Goal: Contribute content

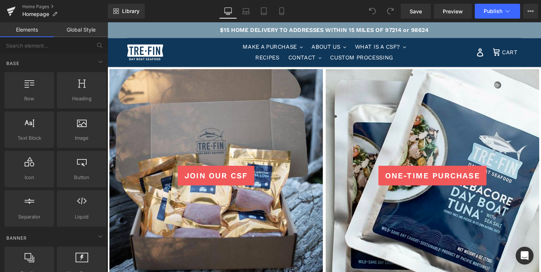
scroll to position [728, 0]
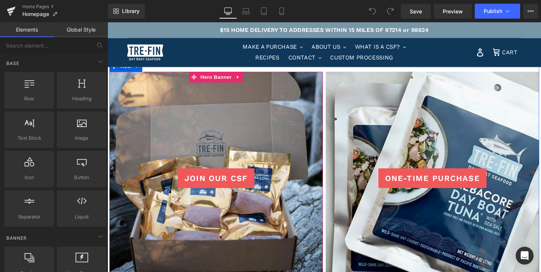
click at [201, 122] on div at bounding box center [220, 186] width 222 height 225
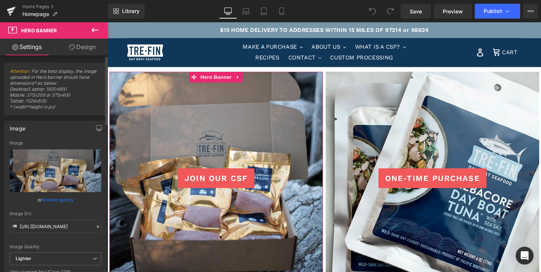
click at [54, 201] on link "Browse gallery" at bounding box center [58, 199] width 32 height 13
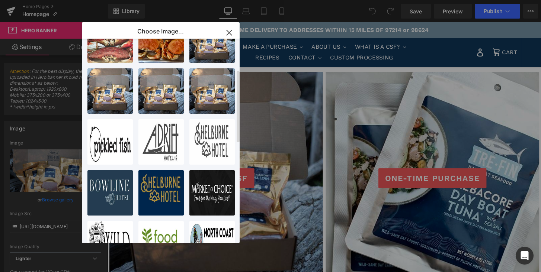
scroll to position [0, 0]
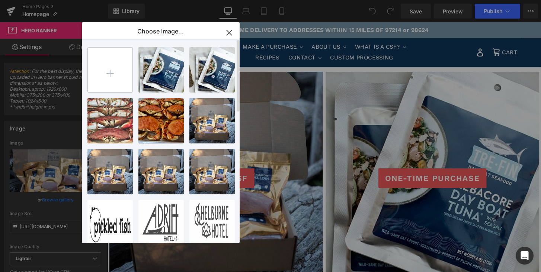
click at [112, 69] on input "file" at bounding box center [110, 70] width 45 height 45
type input "C:\fakepath\KAP_9784.jpeg"
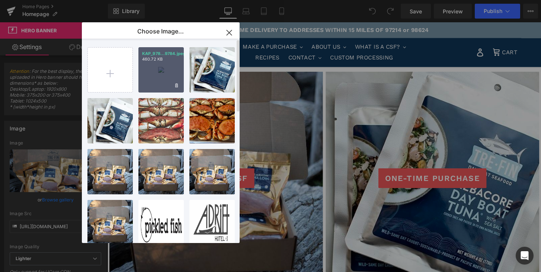
click at [158, 67] on div "KAP_978...9784.jpeg 460.72 KB" at bounding box center [160, 69] width 45 height 45
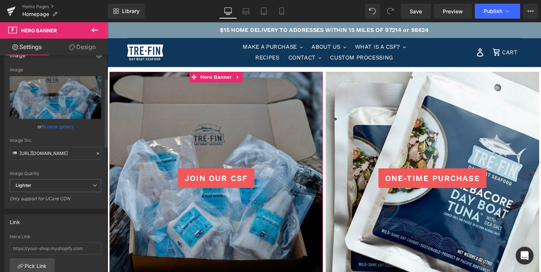
scroll to position [74, 0]
click at [93, 183] on icon at bounding box center [95, 184] width 4 height 4
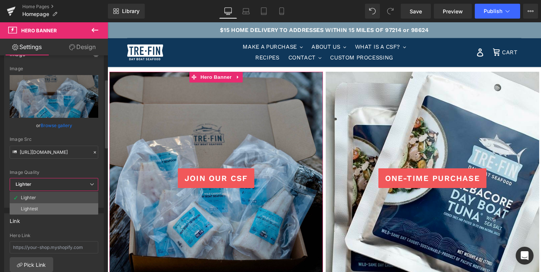
click at [89, 204] on li "Lightest" at bounding box center [54, 209] width 89 height 11
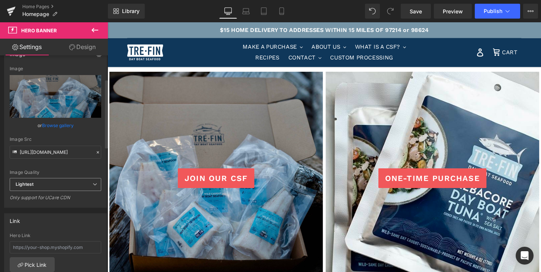
type input "https://ucarecdn.com/07b17b74-e505-4258-a9dc-dbb2828fdb11/-/format/auto/-/previ…"
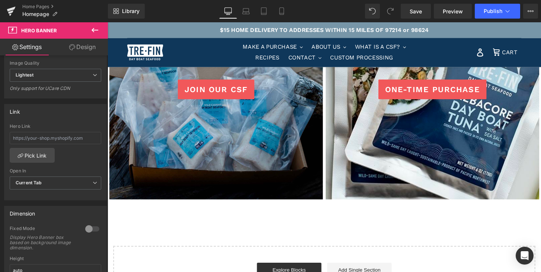
scroll to position [808, 0]
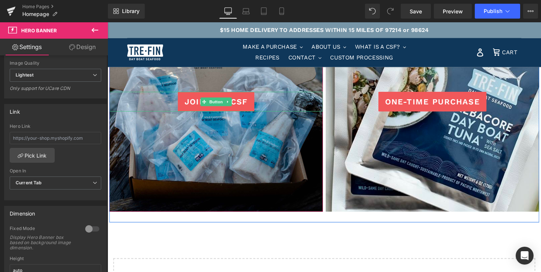
click at [182, 105] on link "JOIN OUR CSF" at bounding box center [220, 104] width 80 height 20
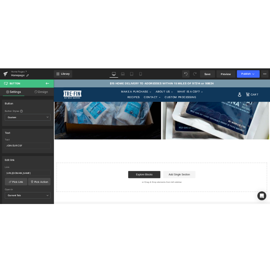
scroll to position [870, 0]
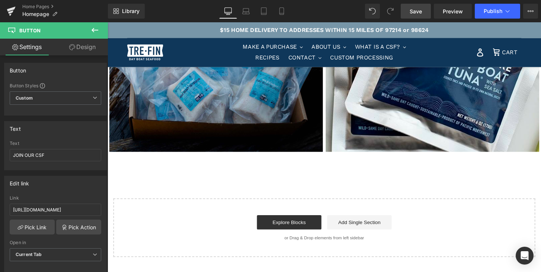
click at [412, 13] on span "Save" at bounding box center [416, 11] width 12 height 8
click at [489, 10] on span "Publish" at bounding box center [493, 11] width 19 height 6
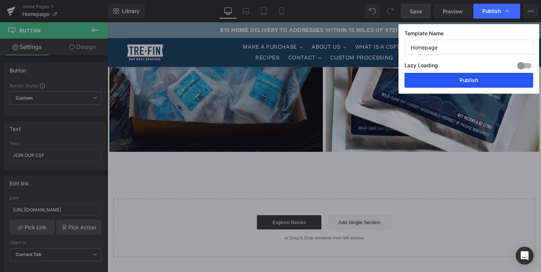
click at [459, 79] on button "Publish" at bounding box center [468, 80] width 129 height 15
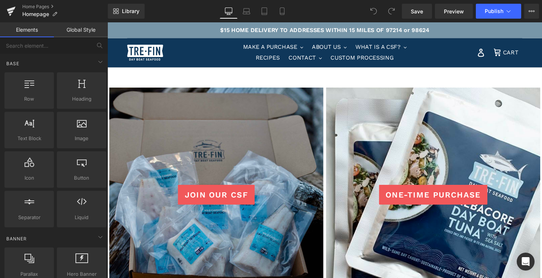
scroll to position [712, 0]
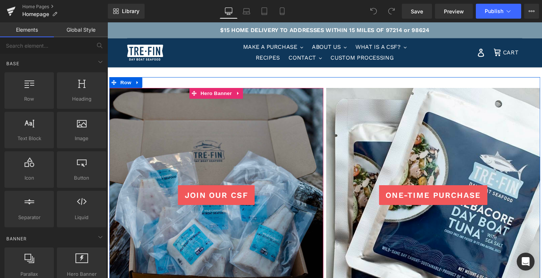
click at [234, 135] on div at bounding box center [220, 202] width 222 height 225
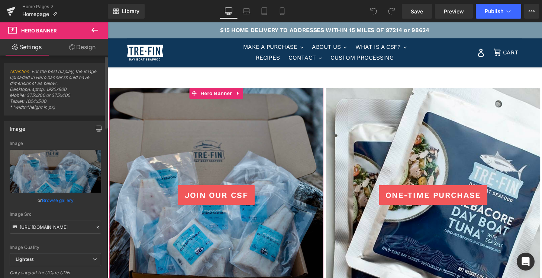
click at [54, 201] on link "Browse gallery" at bounding box center [58, 199] width 32 height 13
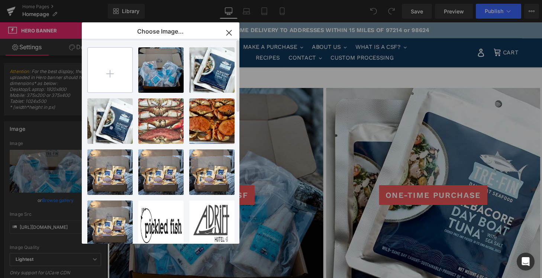
click at [110, 69] on input "file" at bounding box center [110, 70] width 45 height 45
type input "C:\fakepath\KAP_9784.jpeg"
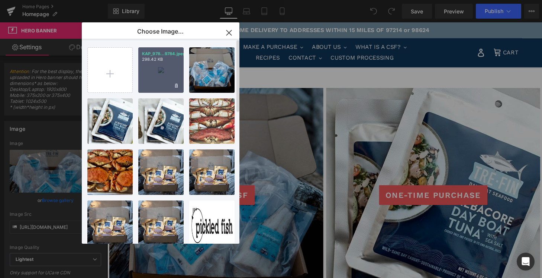
click at [169, 67] on div "KAP_978...9784.jpeg 298.42 KB" at bounding box center [160, 69] width 45 height 45
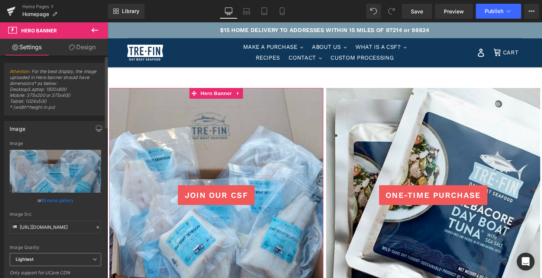
click at [93, 260] on icon at bounding box center [95, 259] width 4 height 4
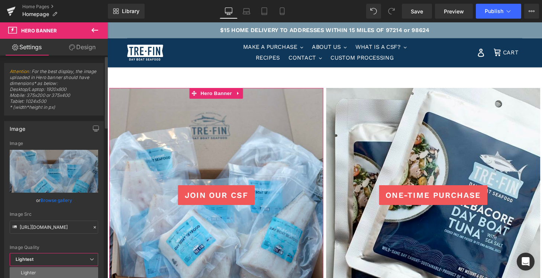
click at [85, 271] on li "Lighter" at bounding box center [54, 272] width 89 height 11
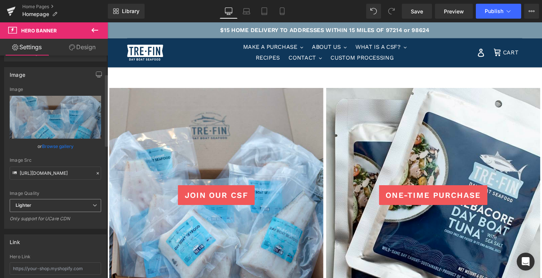
scroll to position [56, 0]
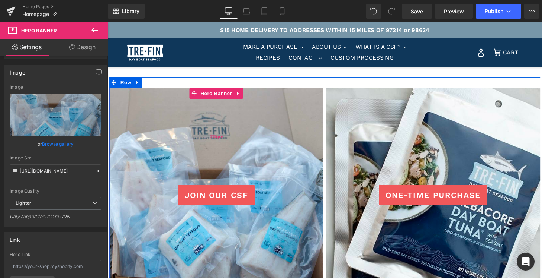
type input "https://ucarecdn.com/7448d1a0-6f58-4edb-8364-de246cbad222/-/format/auto/-/previ…"
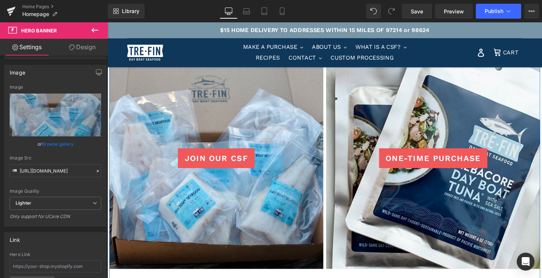
scroll to position [751, 0]
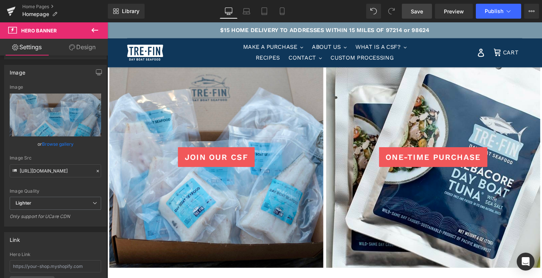
click at [416, 9] on span "Save" at bounding box center [417, 11] width 12 height 8
click at [489, 11] on span "Publish" at bounding box center [494, 11] width 19 height 6
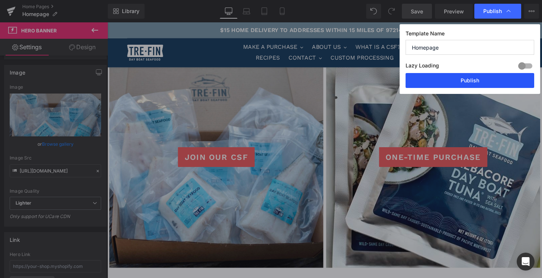
click at [474, 83] on button "Publish" at bounding box center [470, 80] width 129 height 15
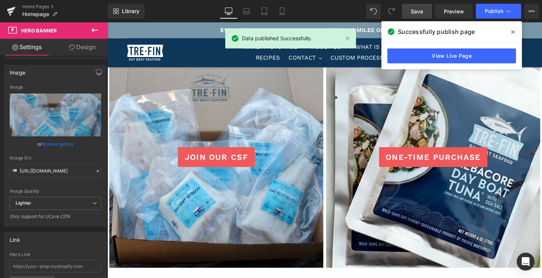
click at [514, 31] on icon at bounding box center [514, 32] width 4 height 4
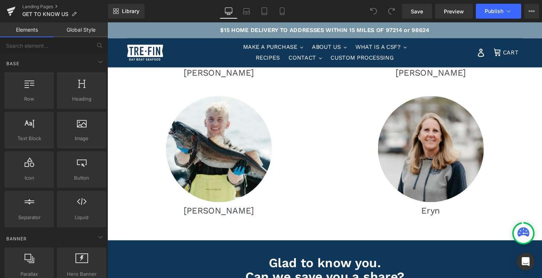
scroll to position [435, 0]
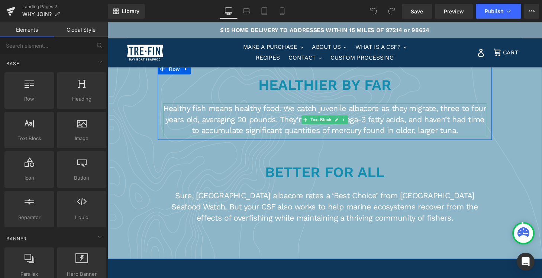
scroll to position [533, 0]
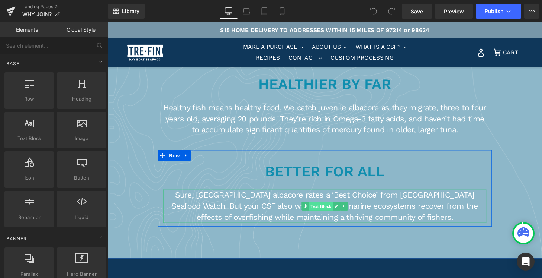
click at [316, 214] on span "Text Block" at bounding box center [328, 212] width 25 height 9
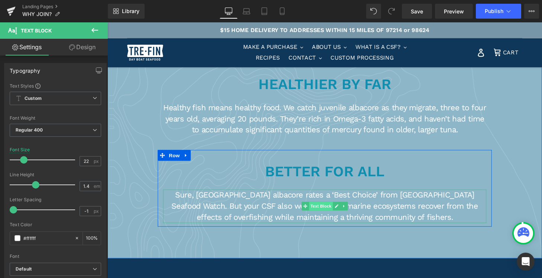
click at [316, 214] on span "Text Block" at bounding box center [328, 212] width 25 height 9
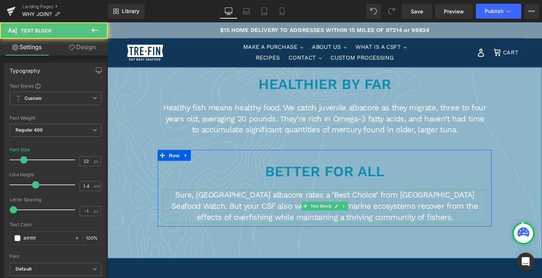
click at [283, 203] on p "Sure, [GEOGRAPHIC_DATA] albacore rates a ‘Best Choice’ from [GEOGRAPHIC_DATA] S…" at bounding box center [332, 212] width 335 height 34
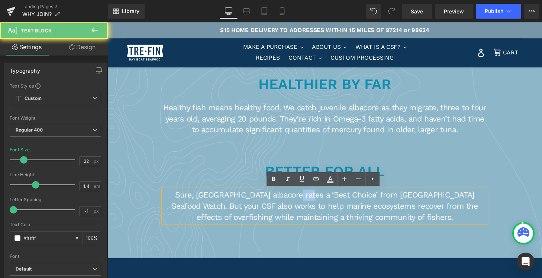
click at [283, 203] on p "Sure, [GEOGRAPHIC_DATA] albacore rates a ‘Best Choice’ from [GEOGRAPHIC_DATA] S…" at bounding box center [332, 212] width 335 height 34
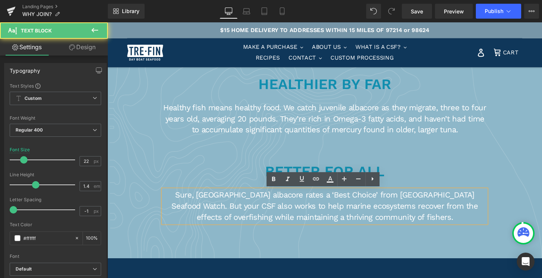
click at [340, 203] on p "Sure, [GEOGRAPHIC_DATA] albacore rates a ‘Best Choice’ from [GEOGRAPHIC_DATA] S…" at bounding box center [332, 212] width 335 height 34
click at [186, 214] on p "Sure, [GEOGRAPHIC_DATA] albacore rates a ‘Best Choice’ from [GEOGRAPHIC_DATA] S…" at bounding box center [332, 212] width 335 height 34
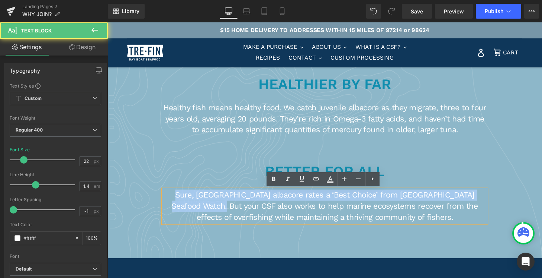
click at [171, 202] on p "Sure, [GEOGRAPHIC_DATA] albacore rates a ‘Best Choice’ from [GEOGRAPHIC_DATA] S…" at bounding box center [332, 212] width 335 height 34
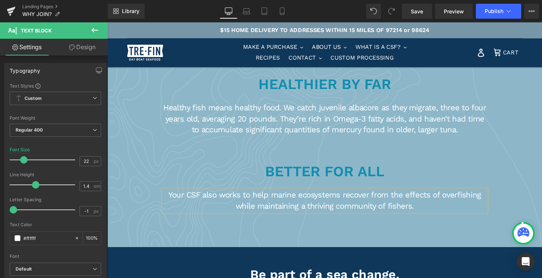
click at [224, 203] on p "Your CSF also works to help marine ecosystems recover from the effects of overf…" at bounding box center [332, 206] width 335 height 23
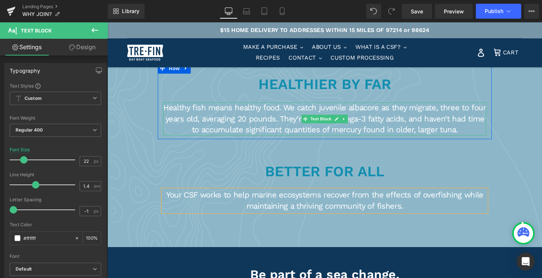
click at [308, 114] on p "Healthy fish means healthy food. We catch juvenile albacore as they migrate, th…" at bounding box center [332, 122] width 335 height 34
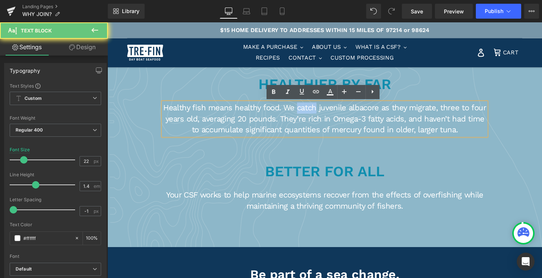
click at [308, 114] on p "Healthy fish means healthy food. We catch juvenile albacore as they migrate, th…" at bounding box center [332, 122] width 335 height 34
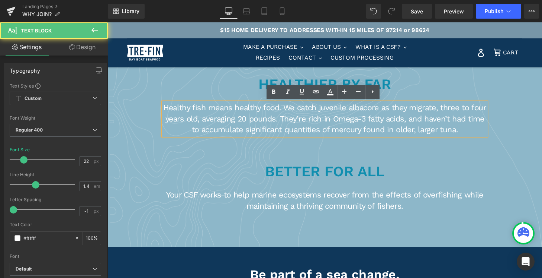
click at [326, 112] on p "Healthy fish means healthy food. We catch juvenile albacore as they migrate, th…" at bounding box center [332, 122] width 335 height 34
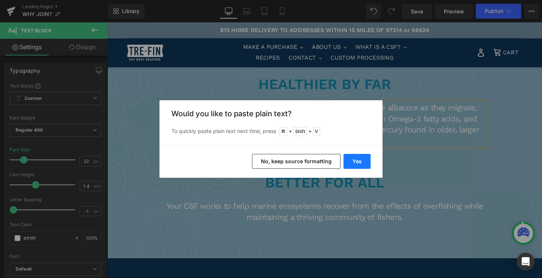
click at [359, 158] on button "Yes" at bounding box center [357, 161] width 27 height 15
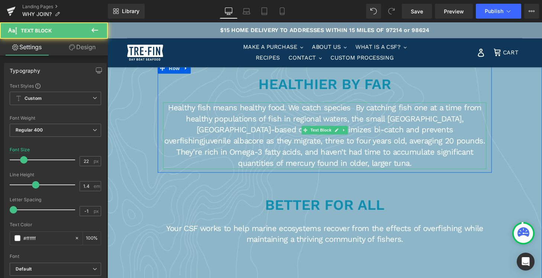
click at [173, 111] on p "Healthy fish means healthy food. We catch species By catching fish one at a tim…" at bounding box center [332, 139] width 335 height 69
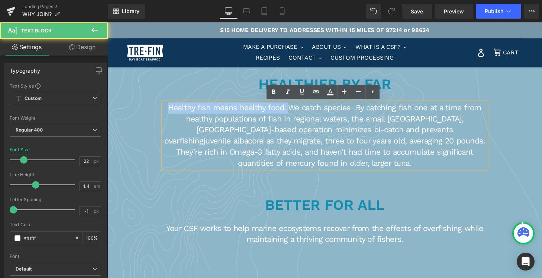
click at [295, 112] on p "Healthy fish means healthy food. We catch species By catching fish one at a tim…" at bounding box center [332, 139] width 335 height 69
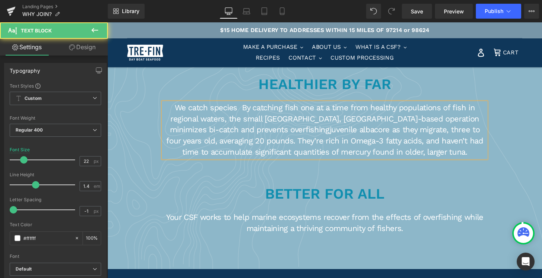
click at [446, 156] on p "We catch species By catching fish one at a time from healthy populations of fis…" at bounding box center [332, 133] width 335 height 57
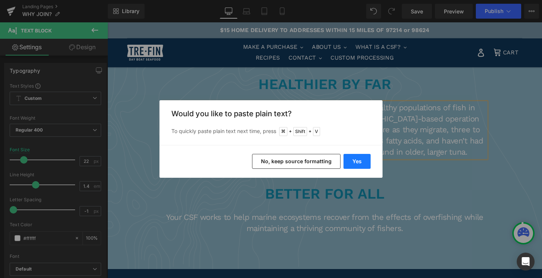
click at [358, 163] on button "Yes" at bounding box center [357, 161] width 27 height 15
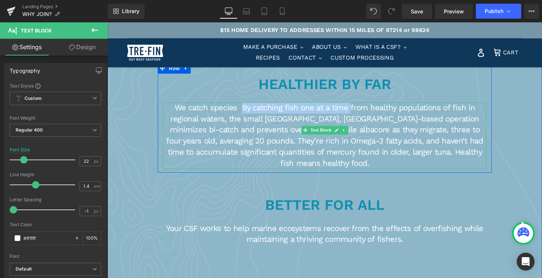
drag, startPoint x: 248, startPoint y: 110, endPoint x: 359, endPoint y: 115, distance: 110.6
click at [359, 115] on p "We catch species By catching fish one at a time from healthy populations of fis…" at bounding box center [332, 139] width 335 height 69
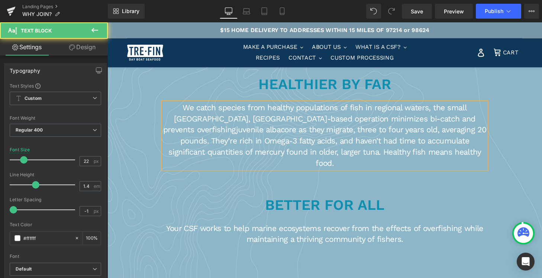
click at [420, 111] on p "We catch species from healthy populations of fish in regional waters, the small…" at bounding box center [332, 139] width 335 height 69
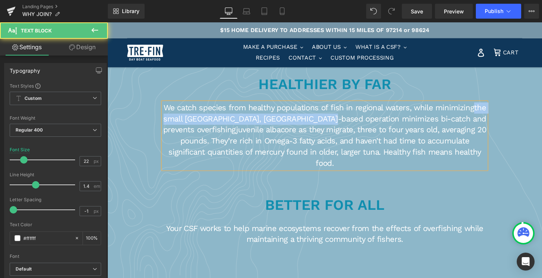
click at [338, 121] on p "We catch species from healthy populations of fish in regional waters, while min…" at bounding box center [332, 139] width 335 height 69
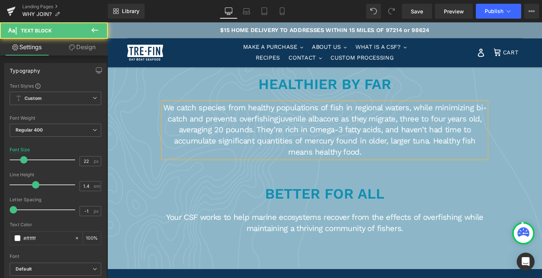
click at [442, 110] on p "We catch species from healthy populations of fish in regional waters, while min…" at bounding box center [332, 133] width 335 height 57
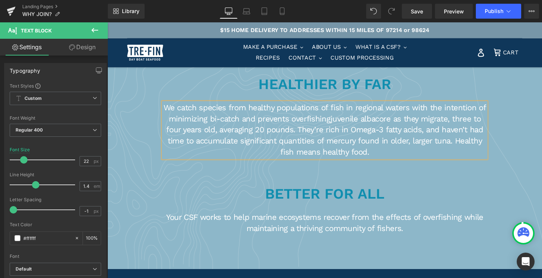
click at [296, 126] on p "We catch species from healthy populations of fish in regional waters with the i…" at bounding box center [332, 133] width 335 height 57
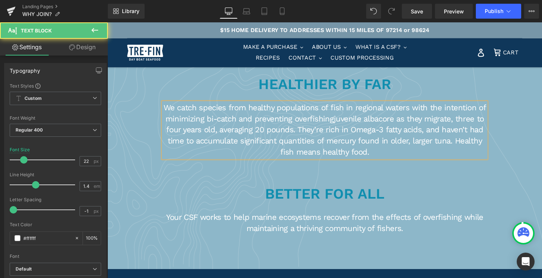
click at [341, 124] on p "We catch species from healthy populations of fish in regional waters with the i…" at bounding box center [332, 133] width 335 height 57
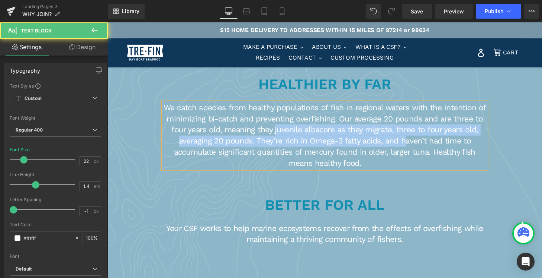
click at [413, 146] on p "We catch species from healthy populations of fish in regional waters with the i…" at bounding box center [332, 139] width 335 height 69
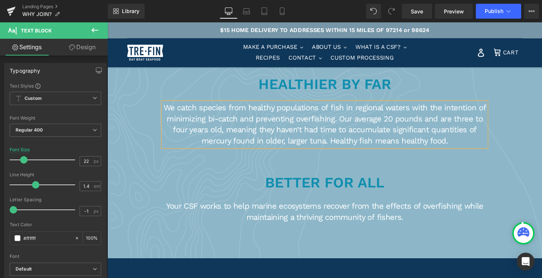
click at [391, 124] on p "We catch species from healthy populations of fish in regional waters with the i…" at bounding box center [332, 128] width 335 height 46
click at [359, 126] on p "We catch species from healthy populations of fish in regional waters with the i…" at bounding box center [332, 128] width 335 height 46
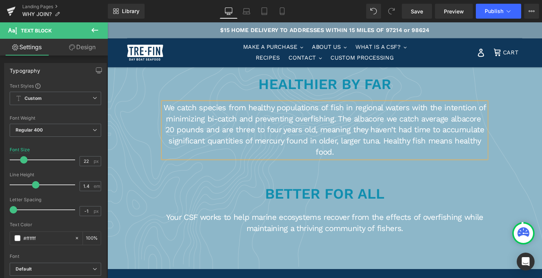
click at [493, 121] on p "We catch species from healthy populations of fish in regional waters with the i…" at bounding box center [332, 133] width 335 height 57
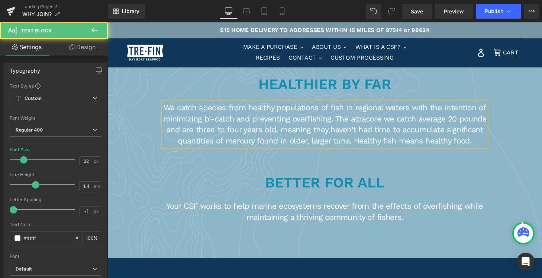
click at [359, 125] on p "We catch species from healthy populations of fish in regional waters with the i…" at bounding box center [332, 128] width 335 height 46
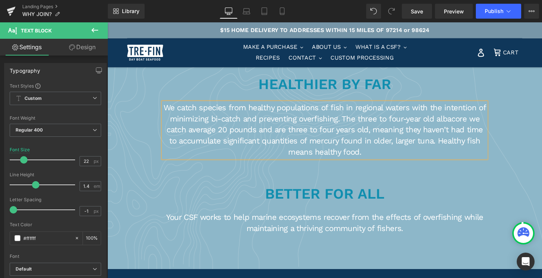
click at [259, 134] on p "We catch species from healthy populations of fish in regional waters with the i…" at bounding box center [332, 133] width 335 height 57
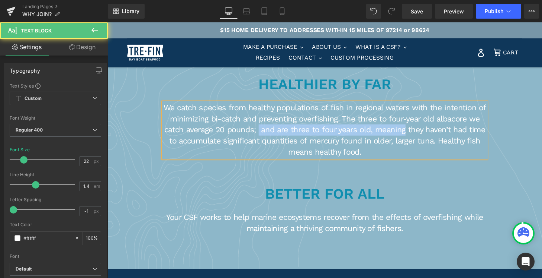
click at [415, 134] on p "We catch species from healthy populations of fish in regional waters with the i…" at bounding box center [332, 133] width 335 height 57
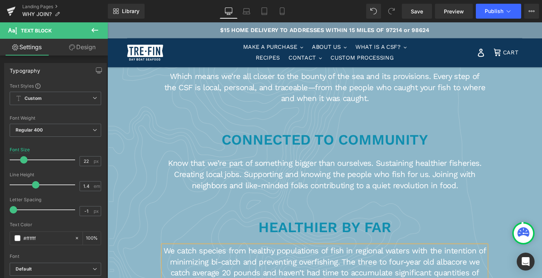
scroll to position [387, 0]
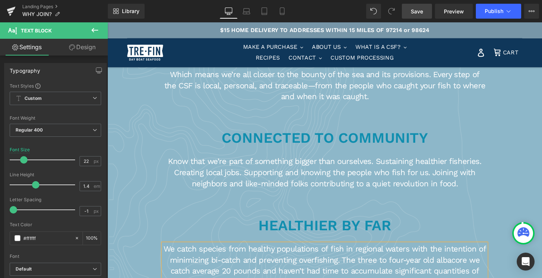
click at [418, 6] on link "Save" at bounding box center [417, 11] width 30 height 15
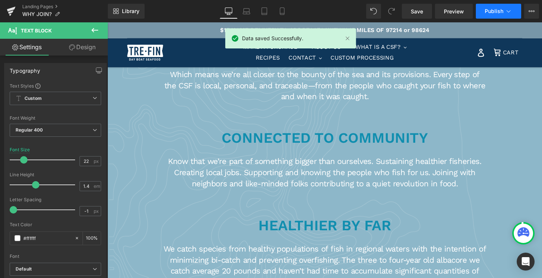
click at [499, 9] on span "Publish" at bounding box center [494, 11] width 19 height 6
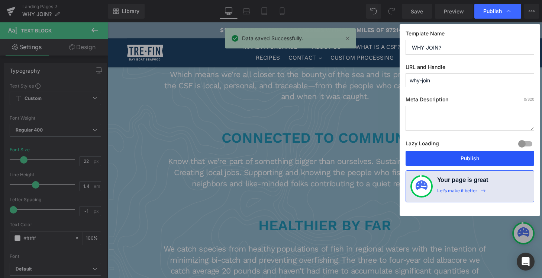
click at [475, 159] on button "Publish" at bounding box center [470, 158] width 129 height 15
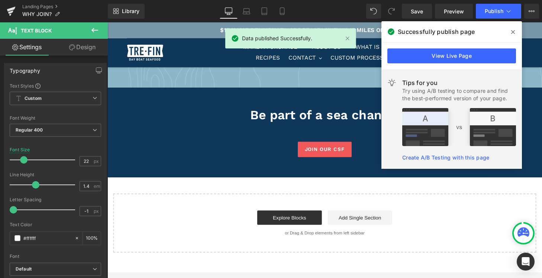
scroll to position [696, 0]
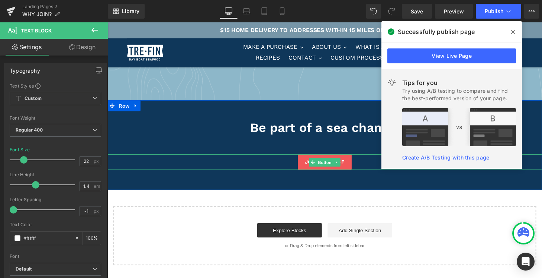
click at [337, 168] on span "Button" at bounding box center [332, 167] width 17 height 9
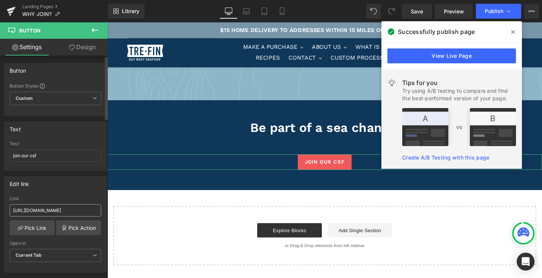
scroll to position [0, 0]
click at [422, 7] on span "Save" at bounding box center [417, 11] width 12 height 8
click at [413, 13] on span "Save" at bounding box center [417, 11] width 12 height 8
click at [58, 6] on link "Landing Pages" at bounding box center [65, 7] width 86 height 6
